Goal: Information Seeking & Learning: Learn about a topic

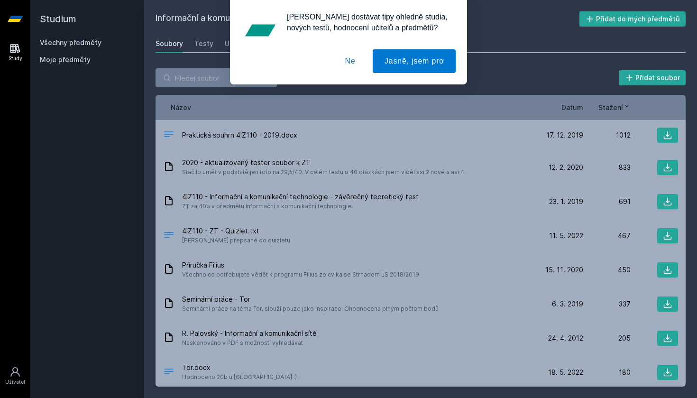
click at [353, 59] on button "Ne" at bounding box center [350, 61] width 34 height 24
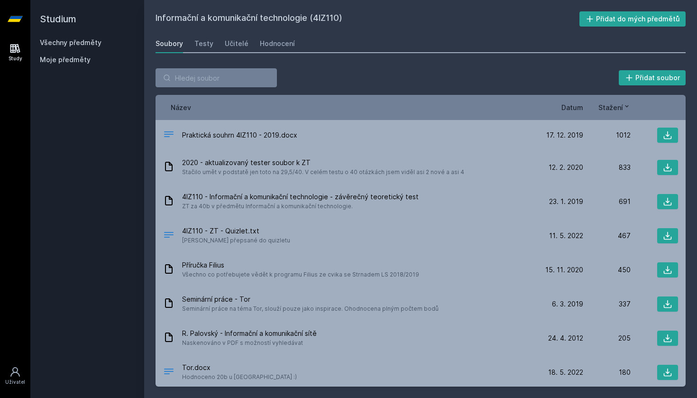
click at [579, 113] on div "Název Datum Stažení" at bounding box center [421, 107] width 530 height 25
click at [578, 108] on span "Datum" at bounding box center [572, 107] width 22 height 10
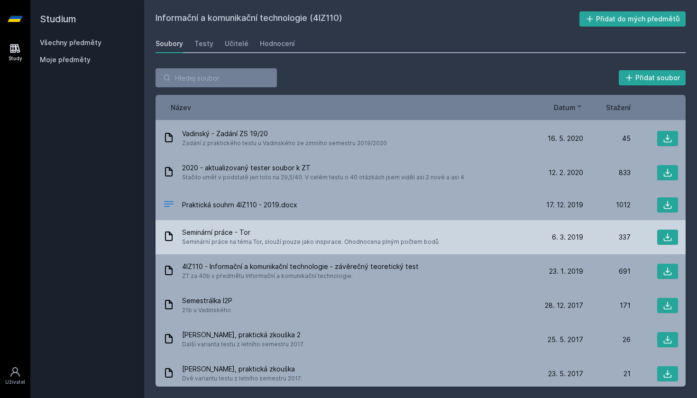
scroll to position [259, 0]
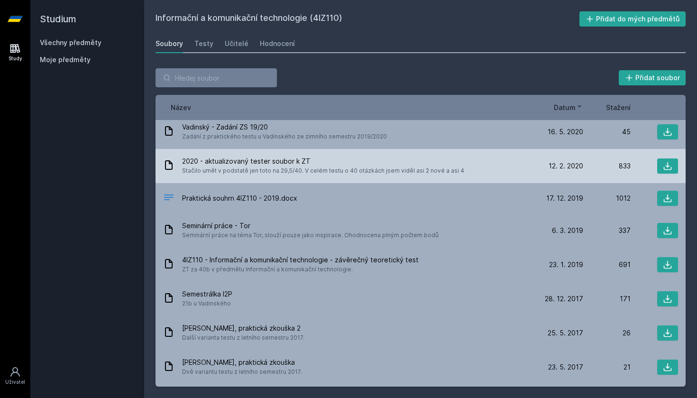
click at [653, 165] on div at bounding box center [654, 165] width 47 height 15
click at [666, 165] on icon at bounding box center [667, 165] width 9 height 9
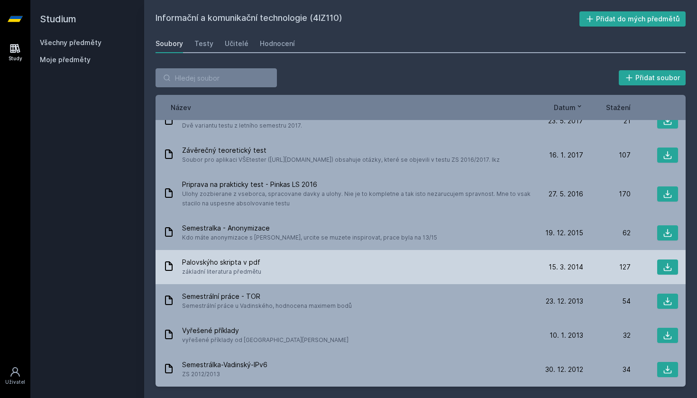
scroll to position [592, 0]
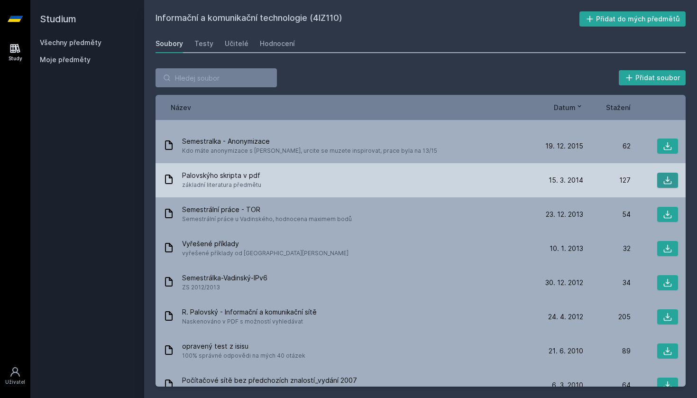
click at [658, 182] on button at bounding box center [667, 180] width 21 height 15
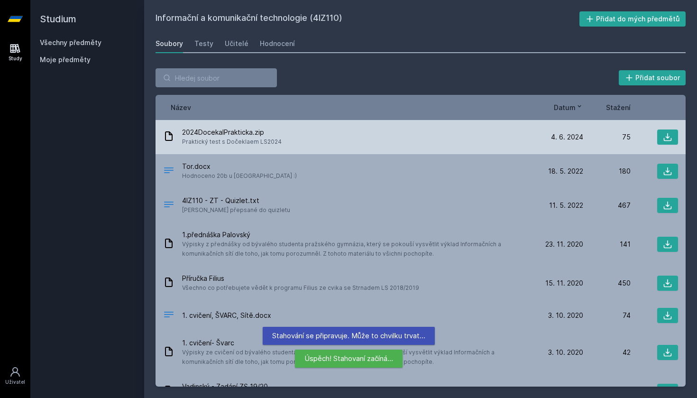
scroll to position [0, 0]
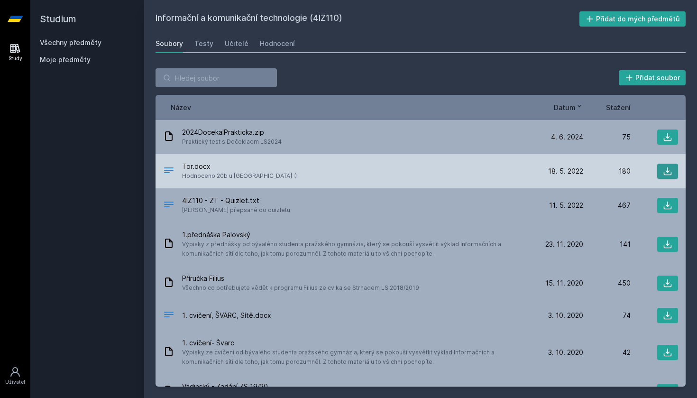
click at [666, 171] on icon at bounding box center [668, 171] width 8 height 8
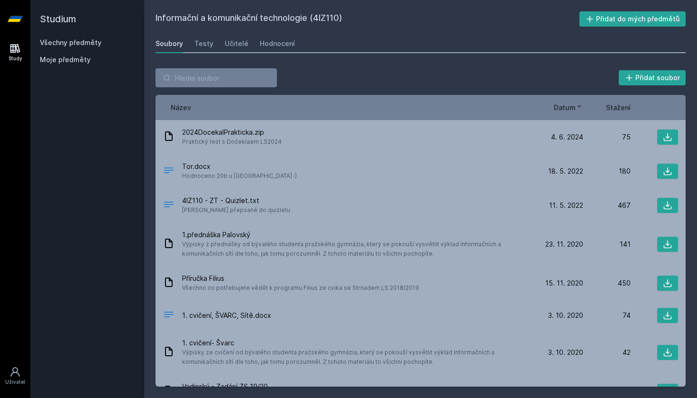
click at [387, 75] on div "Přidat soubor" at bounding box center [421, 77] width 530 height 19
click at [263, 46] on div "Hodnocení" at bounding box center [277, 43] width 35 height 9
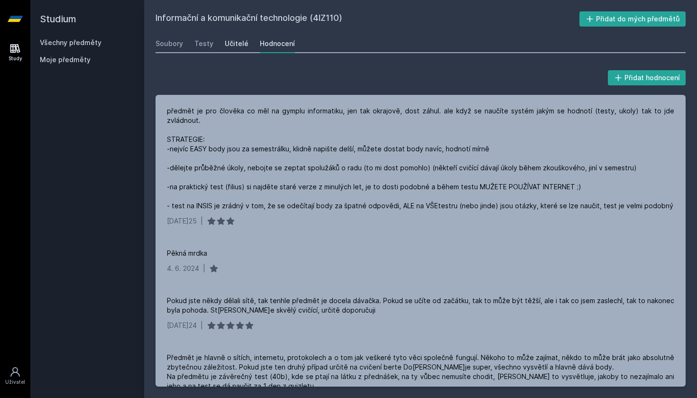
click at [242, 46] on div "Učitelé" at bounding box center [237, 43] width 24 height 9
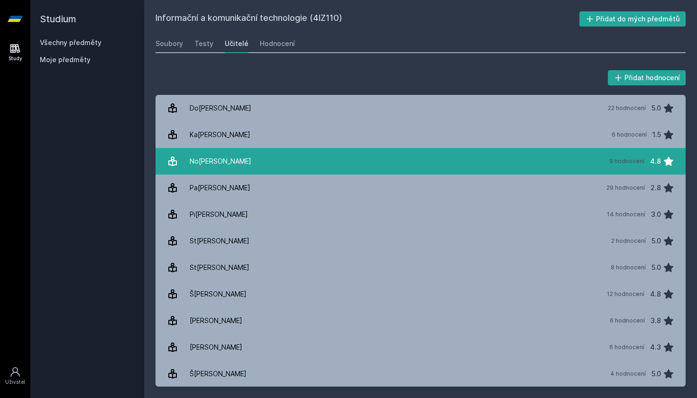
scroll to position [16, 0]
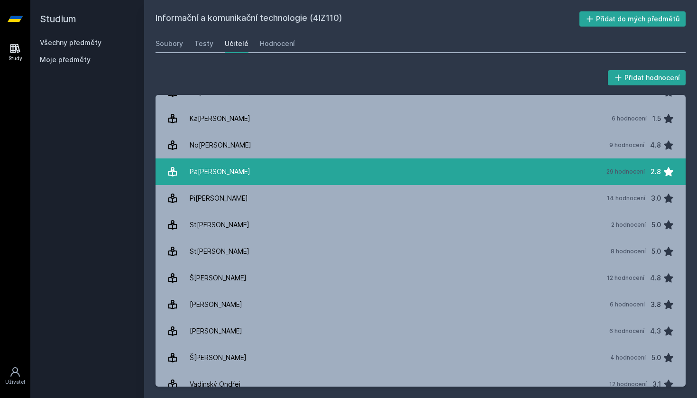
click at [371, 171] on link "Pa[PERSON_NAME] 29 hodnocení 2.8" at bounding box center [421, 171] width 530 height 27
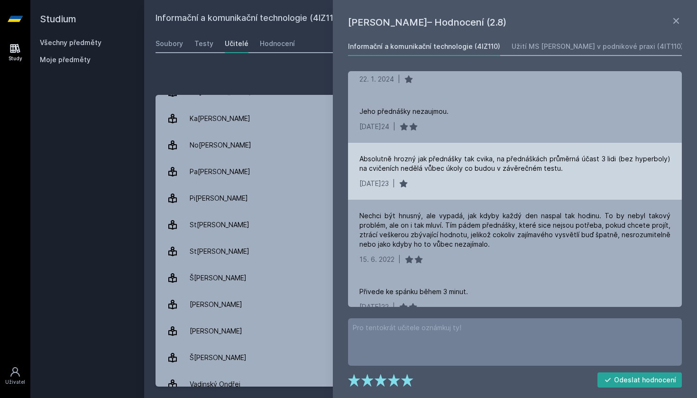
scroll to position [176, 0]
drag, startPoint x: 429, startPoint y: 166, endPoint x: 545, endPoint y: 172, distance: 115.8
click at [545, 172] on div "Absolutně hrozný jak přednášky tak cvika, na přednáškách průměrná účast 3 lidi …" at bounding box center [515, 169] width 334 height 57
click at [540, 180] on div "[DATE]23 |" at bounding box center [514, 181] width 311 height 9
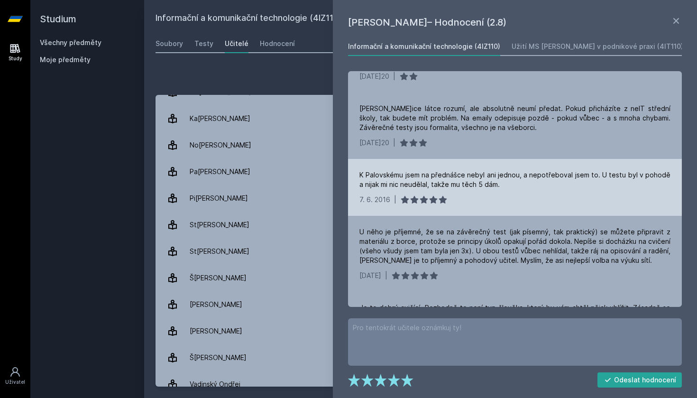
scroll to position [503, 0]
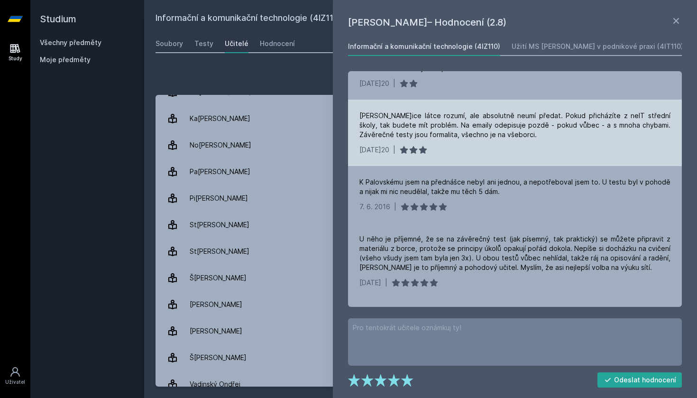
drag, startPoint x: 391, startPoint y: 137, endPoint x: 535, endPoint y: 137, distance: 144.2
click at [535, 137] on div "[PERSON_NAME]ice látce rozumí, ale absolutně neumí předat. Pokud přicházíte z n…" at bounding box center [514, 125] width 311 height 28
click at [537, 153] on div "[DATE]20 |" at bounding box center [514, 149] width 311 height 9
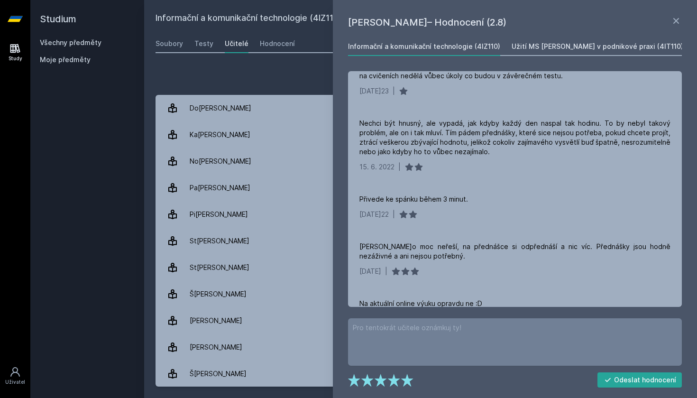
scroll to position [0, 0]
click at [568, 46] on div "Užití MS [PERSON_NAME] v podnikové praxi (4IT110)" at bounding box center [598, 46] width 172 height 9
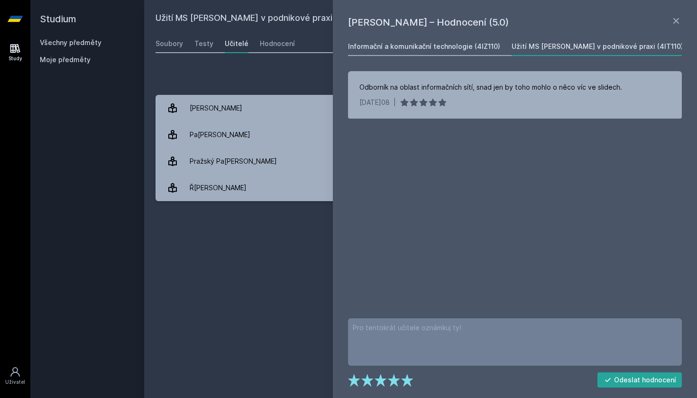
click at [453, 48] on div "Informační a komunikační technologie (4IZ110)" at bounding box center [424, 46] width 152 height 9
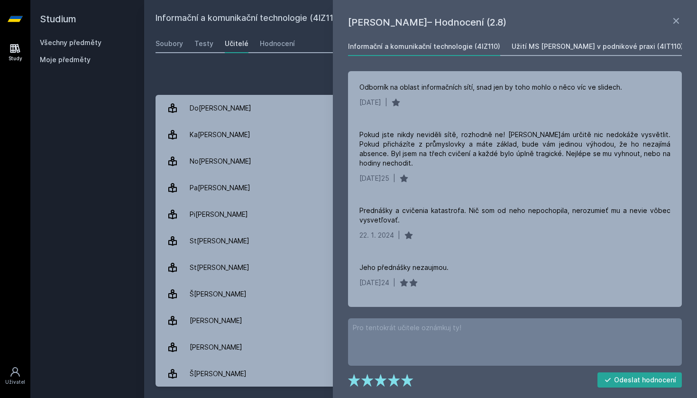
click at [537, 52] on link "Užití MS [PERSON_NAME] v podnikové praxi (4IT110)" at bounding box center [598, 46] width 172 height 19
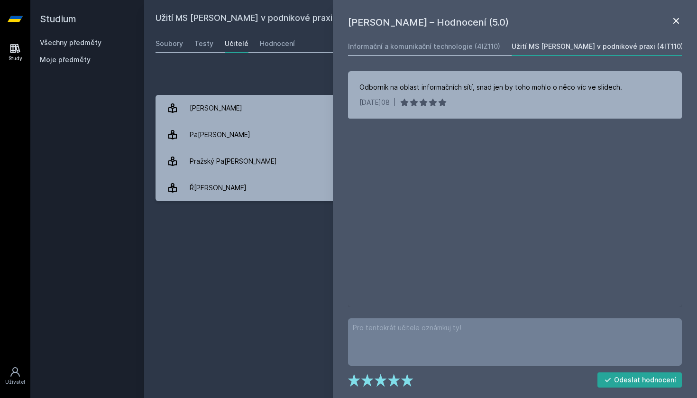
click at [678, 18] on icon at bounding box center [676, 21] width 6 height 6
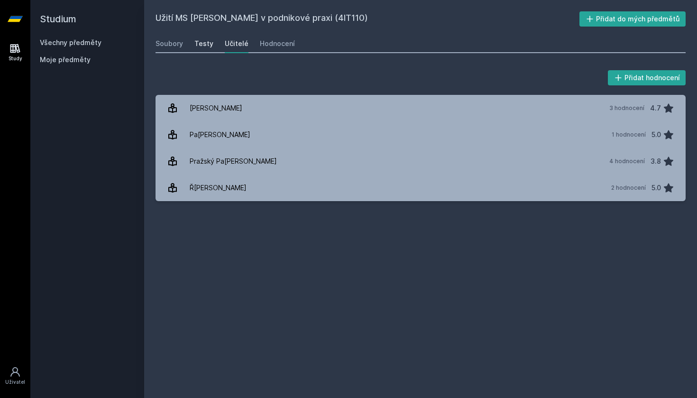
click at [201, 40] on div "Testy" at bounding box center [203, 43] width 19 height 9
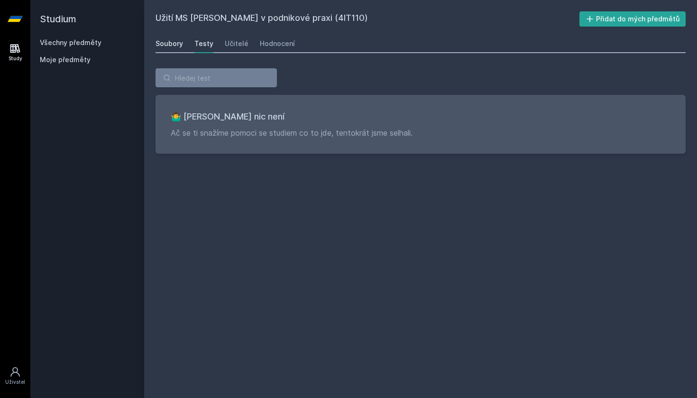
click at [179, 44] on div "Soubory" at bounding box center [170, 43] width 28 height 9
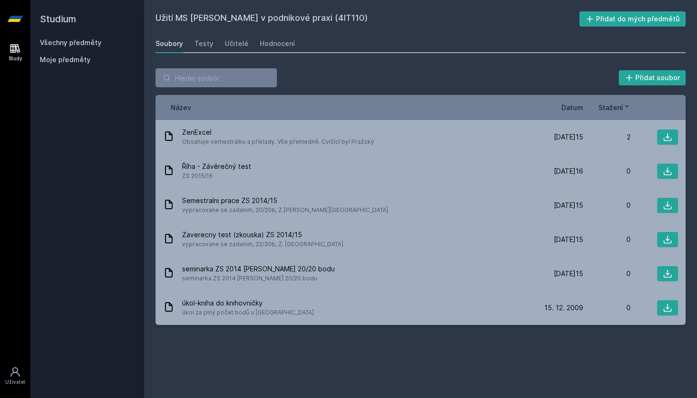
click at [58, 64] on span "Moje předměty" at bounding box center [65, 59] width 51 height 9
click at [10, 22] on icon at bounding box center [15, 19] width 15 height 6
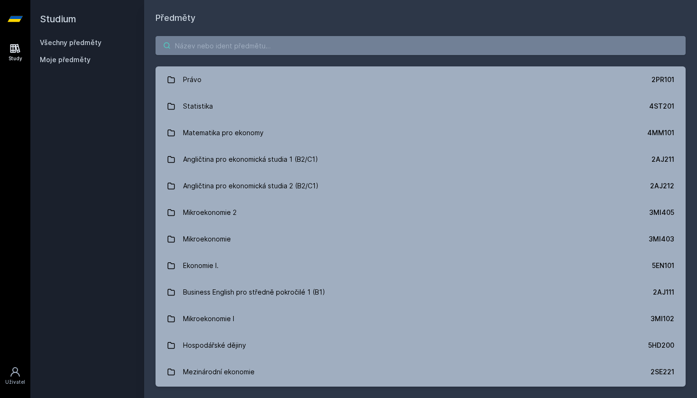
click at [211, 47] on input "search" at bounding box center [421, 45] width 530 height 19
paste input "4IZ110"
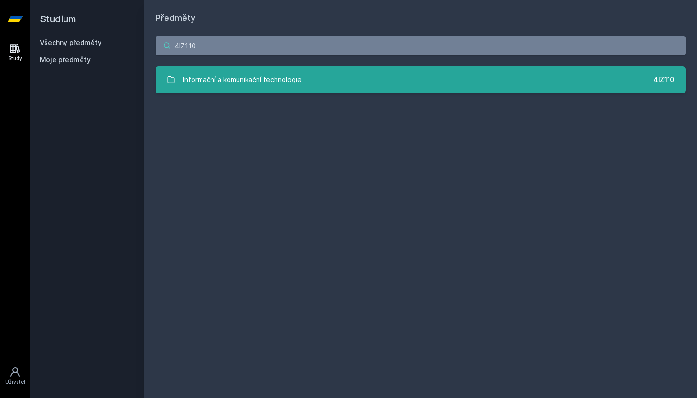
type input "4IZ110"
click at [243, 76] on div "Informační a komunikační technologie" at bounding box center [242, 79] width 119 height 19
